Goal: Task Accomplishment & Management: Complete application form

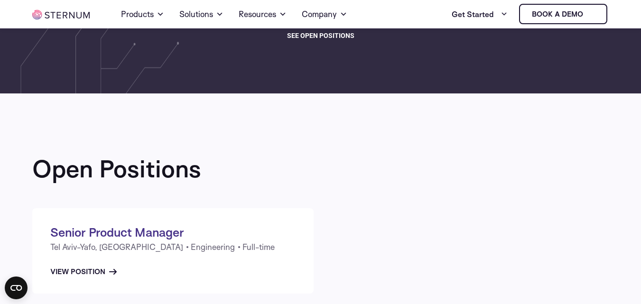
click at [315, 34] on span "see open positions" at bounding box center [320, 35] width 67 height 11
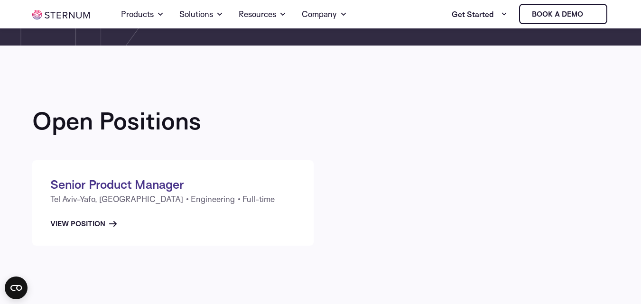
scroll to position [190, 0]
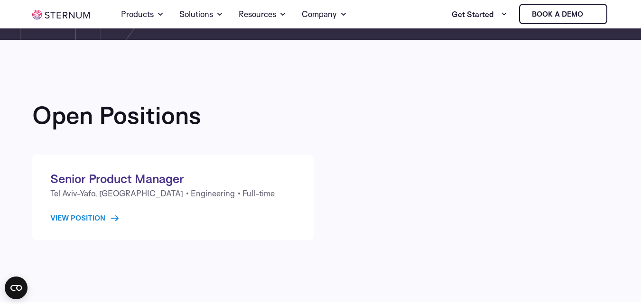
click at [98, 216] on link "View Position" at bounding box center [84, 217] width 68 height 11
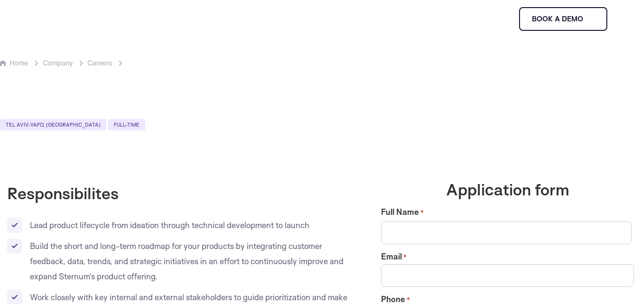
click at [98, 64] on link "Careers" at bounding box center [99, 62] width 25 height 9
